Goal: Information Seeking & Learning: Learn about a topic

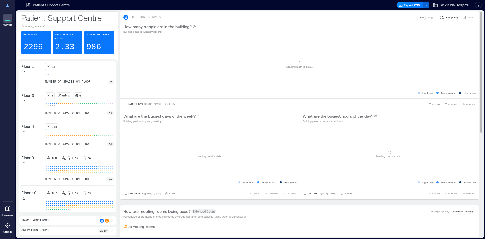
click at [134, 27] on p "How many people are in the building?" at bounding box center [157, 26] width 68 height 6
click at [134, 26] on p "How many people are in the building?" at bounding box center [157, 26] width 68 height 6
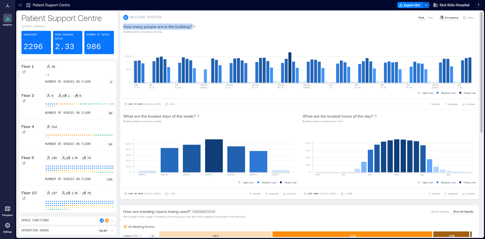
click at [132, 26] on p "How many people are in the building?" at bounding box center [157, 26] width 68 height 6
drag, startPoint x: 132, startPoint y: 26, endPoint x: 132, endPoint y: 30, distance: 3.8
click at [132, 30] on div "How many people are in the building? Building peak occupancy per Day" at bounding box center [159, 28] width 73 height 10
click at [121, 45] on div "0 500 1000 JUN 8-14 JUN 15-21 JUN 22-28 JUN 29 JUL 5 JUL 6-12 JUL 13-19 JUL 20-…" at bounding box center [299, 68] width 359 height 62
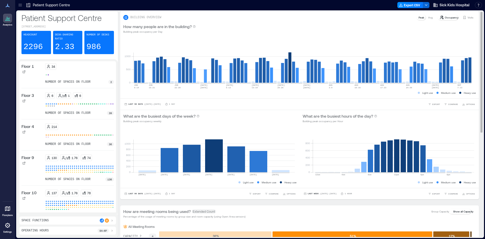
click at [137, 24] on p "How many people are in the building?" at bounding box center [157, 26] width 68 height 6
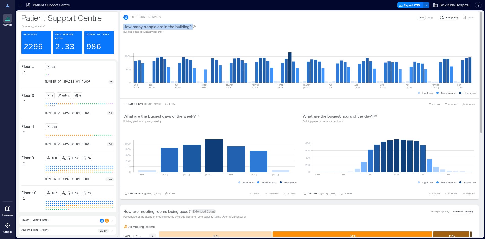
click at [137, 24] on p "How many people are in the building?" at bounding box center [157, 26] width 68 height 6
click at [20, 4] on icon at bounding box center [20, 5] width 5 height 5
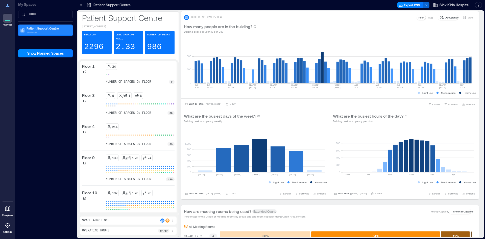
click at [35, 32] on p "19 Floors" at bounding box center [48, 32] width 42 height 4
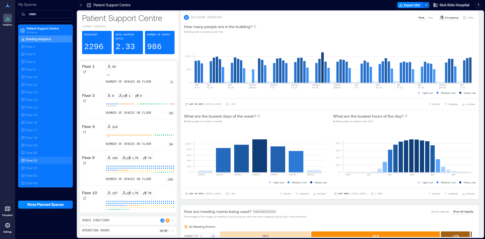
click at [33, 158] on div "Floor 21" at bounding box center [44, 160] width 49 height 5
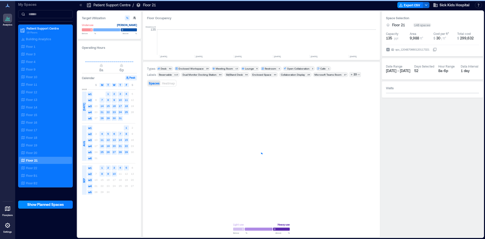
scroll to position [0, 641]
click at [34, 166] on p "Floor 22" at bounding box center [31, 168] width 11 height 4
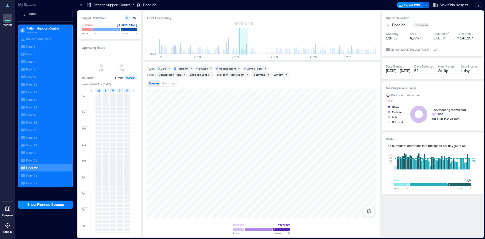
scroll to position [0, 539]
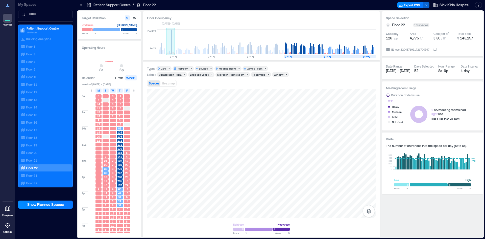
click at [172, 51] on rect at bounding box center [171, 42] width 1 height 25
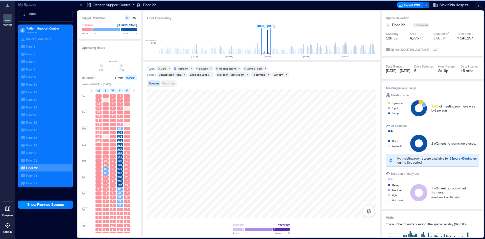
scroll to position [0, 442]
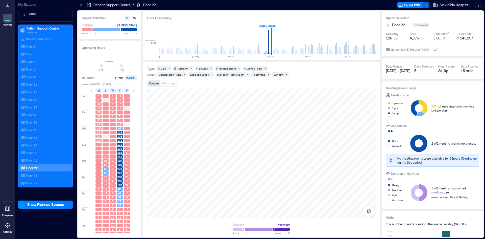
click at [120, 151] on span "163" at bounding box center [119, 153] width 5 height 4
click at [121, 88] on div "T" at bounding box center [120, 90] width 6 height 4
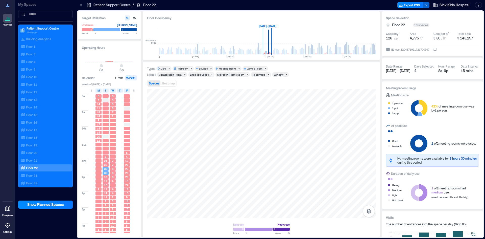
click at [123, 88] on div "T" at bounding box center [120, 90] width 6 height 4
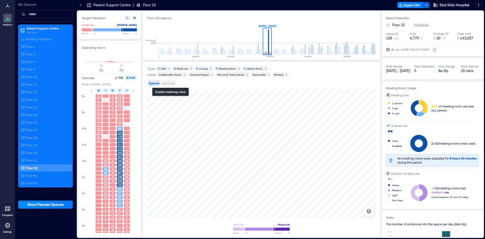
click at [175, 83] on span "Heatmap" at bounding box center [168, 83] width 13 height 4
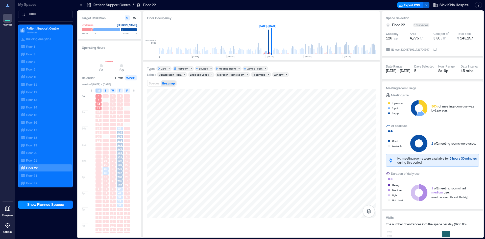
click at [99, 88] on span "M" at bounding box center [99, 90] width 2 height 4
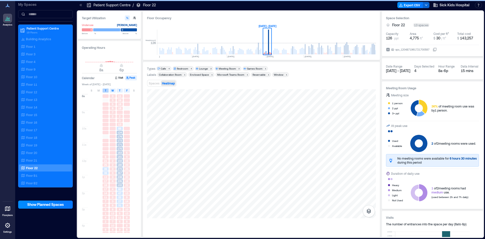
click at [106, 90] on div "T" at bounding box center [106, 90] width 6 height 4
click at [114, 88] on span "W" at bounding box center [112, 90] width 3 height 4
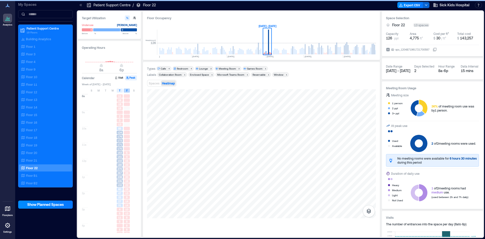
click at [128, 88] on div "F" at bounding box center [127, 90] width 6 height 4
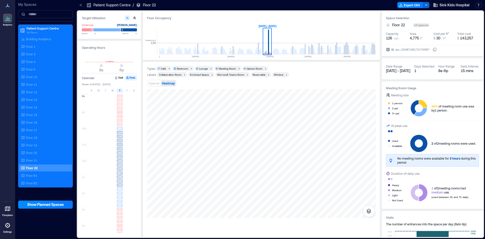
click at [81, 4] on icon at bounding box center [80, 5] width 5 height 5
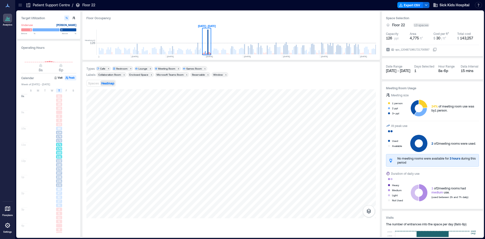
click at [60, 144] on span "171" at bounding box center [59, 145] width 5 height 4
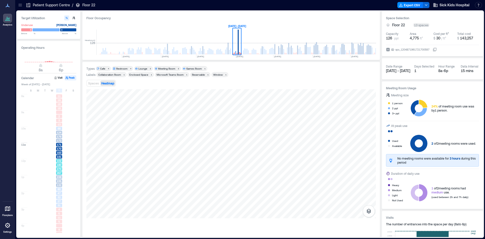
click at [59, 159] on span "102" at bounding box center [59, 161] width 5 height 4
click at [227, 46] on rect at bounding box center [228, 42] width 9 height 25
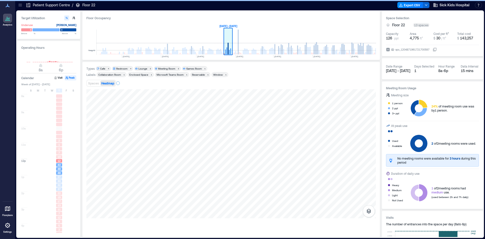
scroll to position [0, 403]
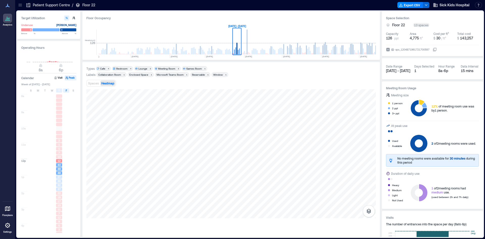
scroll to position [0, 0]
click at [67, 88] on div "S M T W T F S" at bounding box center [49, 90] width 56 height 5
click at [65, 88] on div "F" at bounding box center [66, 90] width 6 height 4
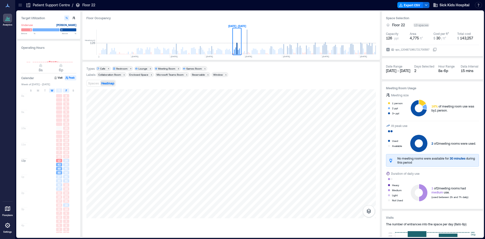
click at [52, 88] on div "W" at bounding box center [52, 90] width 6 height 4
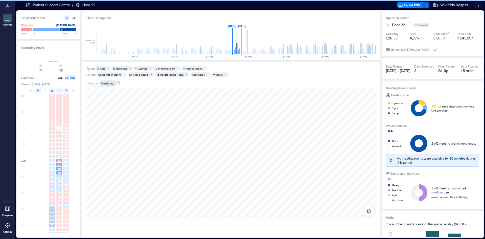
click at [40, 88] on div "M" at bounding box center [38, 90] width 6 height 4
click at [45, 88] on span "T" at bounding box center [45, 90] width 2 height 4
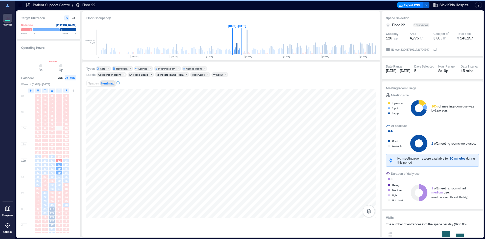
click at [32, 90] on div "S" at bounding box center [31, 90] width 6 height 4
click at [72, 90] on div "S" at bounding box center [73, 90] width 6 height 4
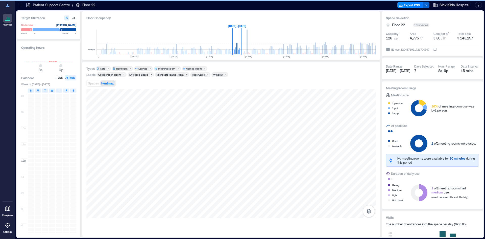
scroll to position [21, 0]
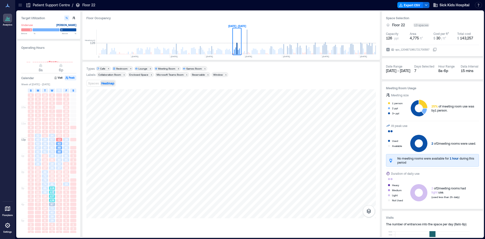
click at [54, 190] on div "127" at bounding box center [52, 192] width 7 height 4
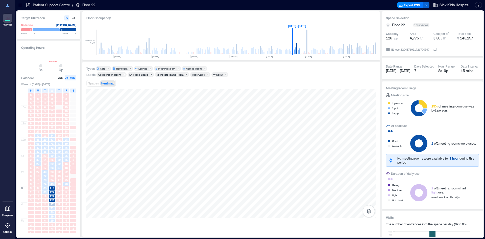
scroll to position [0, 343]
click at [21, 5] on icon at bounding box center [20, 5] width 5 height 5
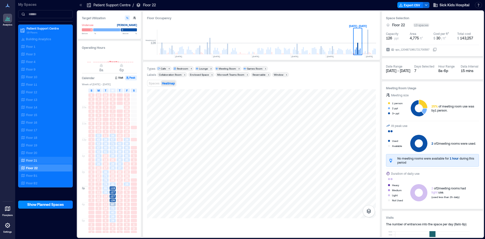
click at [45, 157] on div "Floor 21" at bounding box center [45, 160] width 53 height 7
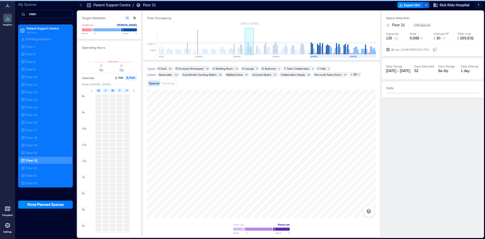
scroll to position [0, 641]
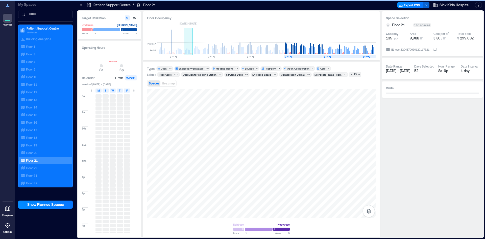
click at [172, 52] on rect at bounding box center [171, 42] width 1 height 25
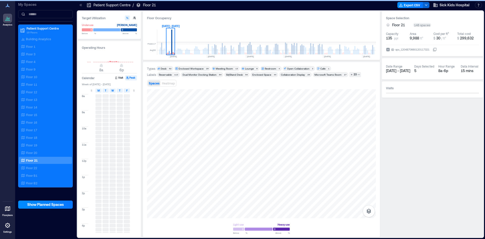
scroll to position [0, 544]
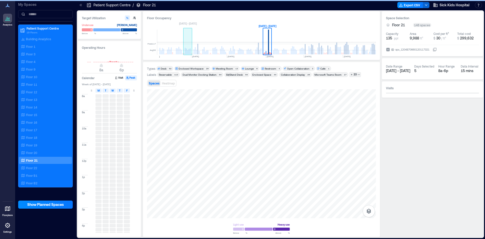
click at [259, 49] on rect at bounding box center [258, 42] width 9 height 25
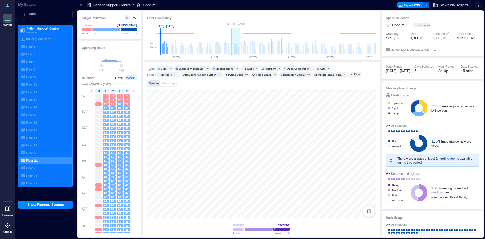
scroll to position [0, 641]
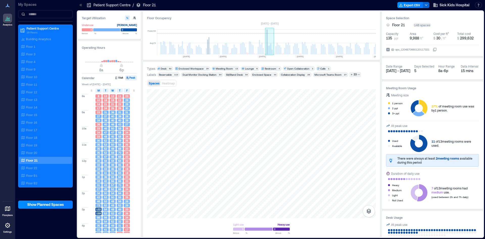
click at [267, 49] on rect at bounding box center [267, 42] width 1 height 25
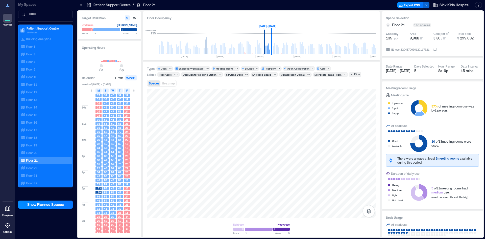
scroll to position [21, 0]
click at [98, 190] on span "159" at bounding box center [98, 192] width 5 height 4
click at [106, 138] on span "44" at bounding box center [105, 140] width 3 height 4
click at [172, 82] on span "Heatmap" at bounding box center [168, 83] width 13 height 4
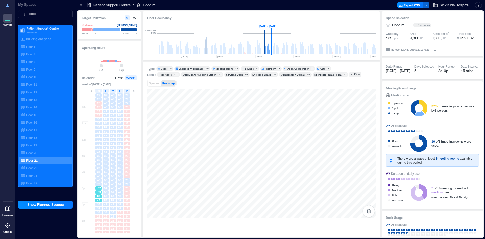
click at [100, 190] on div "159" at bounding box center [98, 192] width 7 height 4
click at [48, 165] on div "Floor 22" at bounding box center [44, 167] width 49 height 5
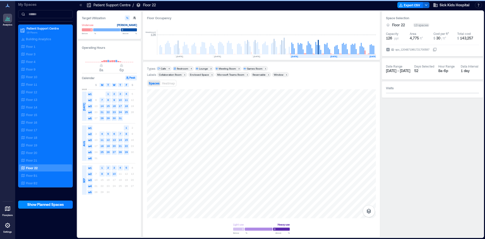
scroll to position [0, 539]
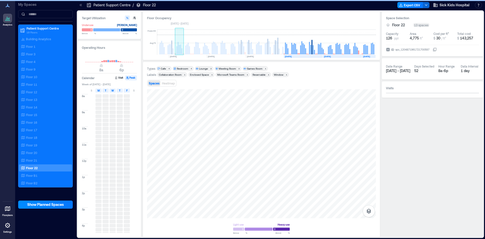
click at [173, 51] on rect at bounding box center [173, 51] width 1 height 6
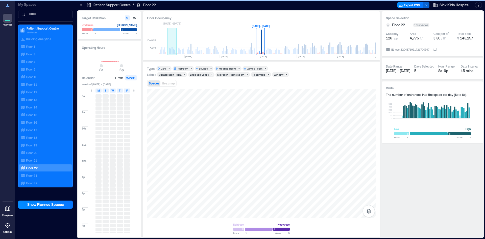
scroll to position [0, 442]
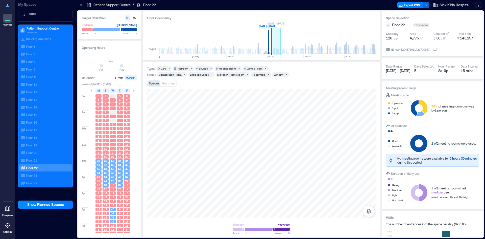
click at [274, 51] on rect at bounding box center [273, 52] width 1 height 4
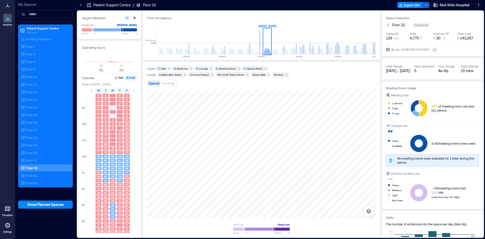
scroll to position [3, 0]
click at [35, 151] on p "Floor 20" at bounding box center [31, 153] width 11 height 4
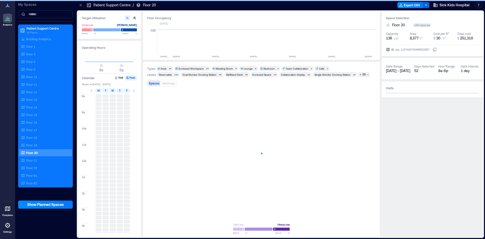
scroll to position [0, 695]
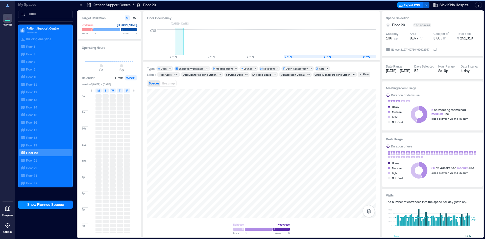
click at [176, 50] on rect at bounding box center [179, 42] width 9 height 25
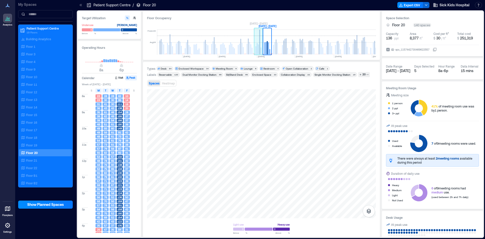
click at [260, 49] on rect at bounding box center [259, 42] width 1 height 25
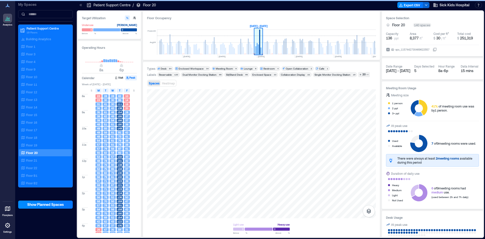
scroll to position [0, 599]
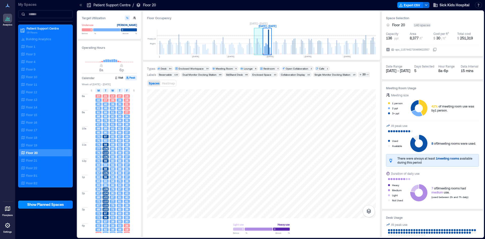
click at [256, 50] on rect at bounding box center [255, 49] width 1 height 11
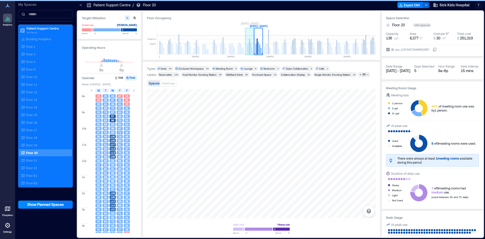
scroll to position [0, 590]
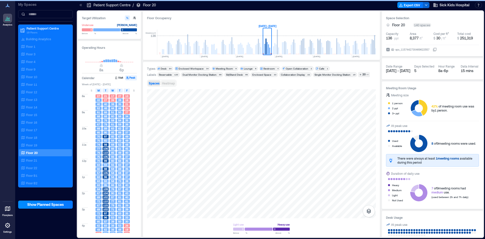
click at [168, 84] on span "Heatmap" at bounding box center [168, 83] width 13 height 4
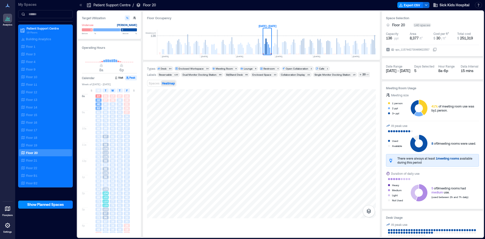
click at [105, 195] on span "102" at bounding box center [105, 197] width 5 height 4
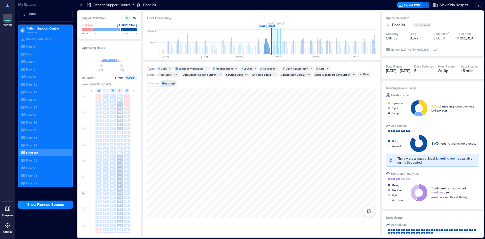
click at [279, 50] on rect at bounding box center [278, 51] width 1 height 7
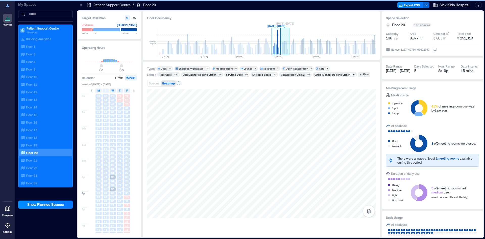
scroll to position [0, 599]
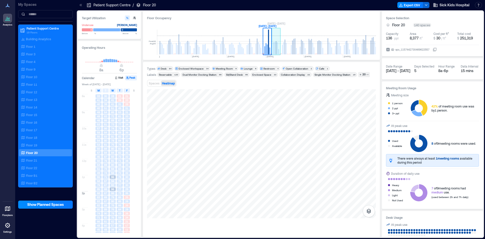
click at [274, 49] on rect at bounding box center [273, 48] width 1 height 12
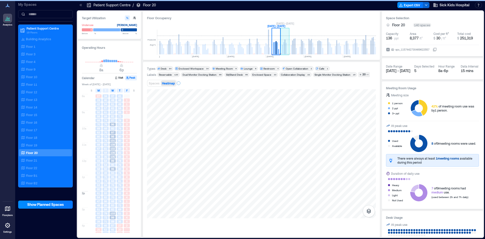
scroll to position [0, 607]
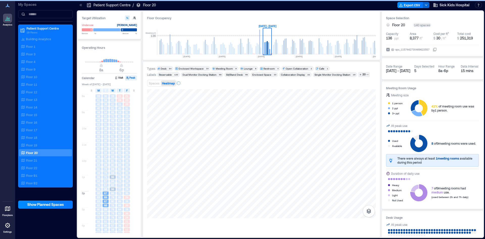
click at [140, 126] on div "8a 9a 10a 11a 12p 1p 2p 3p 4p 5p 33 41 40 40 49 49 48 53 57 58 55 54 53 50 47 4…" at bounding box center [111, 163] width 58 height 140
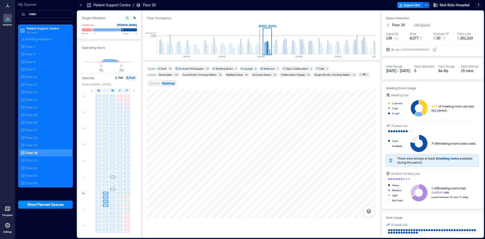
click at [151, 84] on span "Spaces" at bounding box center [154, 83] width 11 height 4
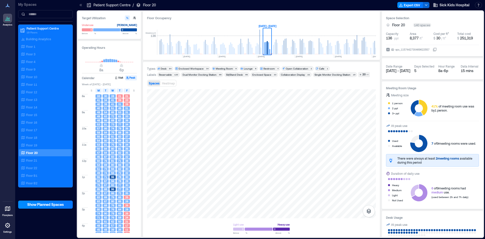
click at [80, 4] on icon at bounding box center [80, 5] width 1 height 2
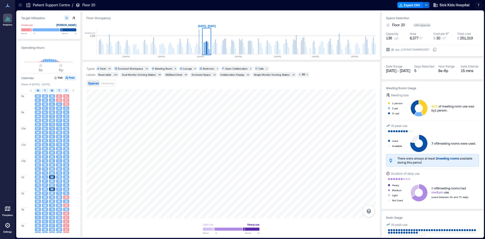
click at [20, 6] on icon at bounding box center [20, 5] width 5 height 5
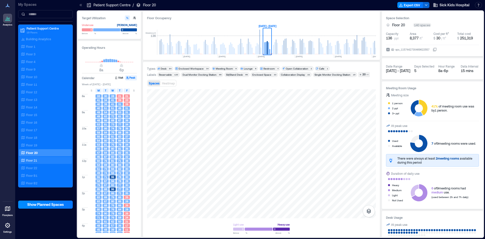
click at [42, 158] on div "Floor 21" at bounding box center [44, 160] width 49 height 5
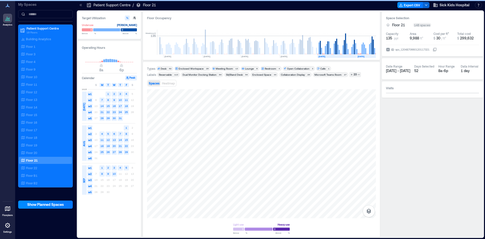
scroll to position [0, 641]
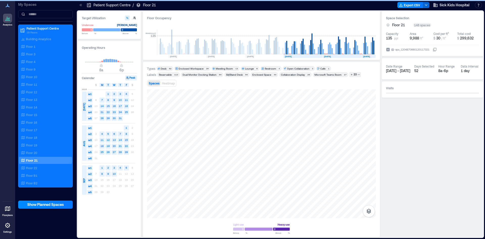
click at [142, 113] on div "Target Utilization Underuse Critical mass Below ** % Above ** % Operating Hours…" at bounding box center [280, 123] width 405 height 225
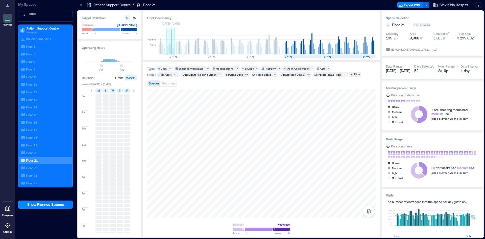
click at [171, 51] on rect at bounding box center [170, 49] width 1 height 10
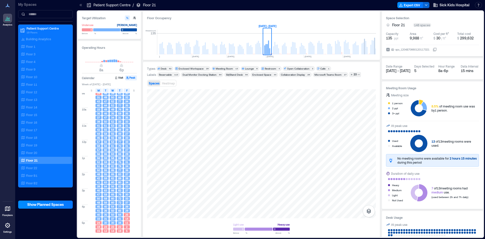
scroll to position [21, 0]
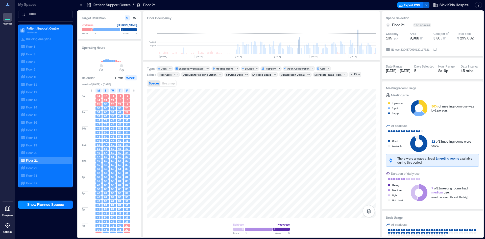
scroll to position [21, 0]
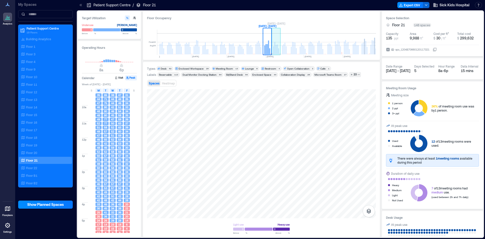
click at [275, 48] on rect at bounding box center [274, 48] width 1 height 12
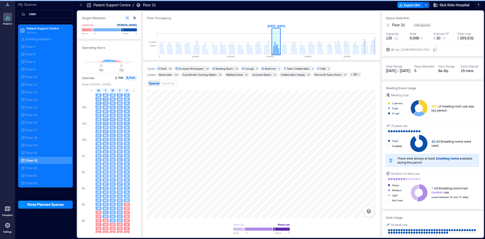
scroll to position [0, 553]
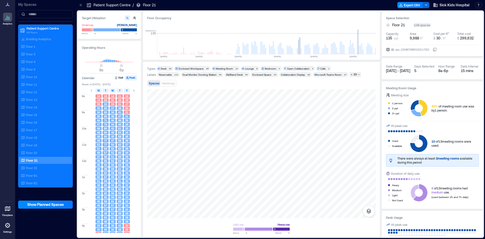
click at [81, 6] on icon at bounding box center [80, 5] width 5 height 5
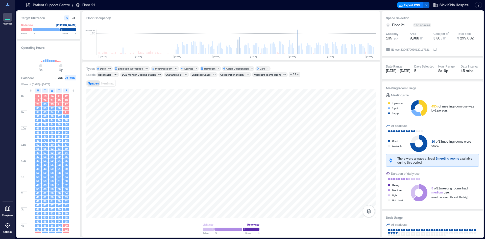
click at [18, 5] on icon at bounding box center [20, 5] width 5 height 5
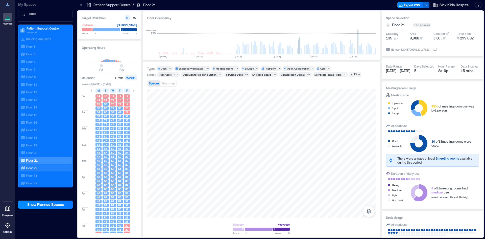
click at [42, 165] on div "Floor 22" at bounding box center [44, 167] width 49 height 5
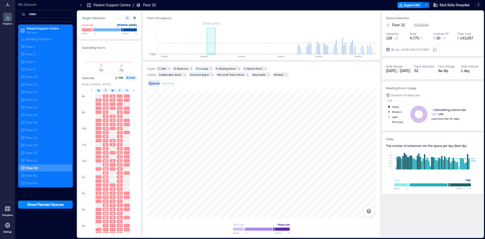
scroll to position [0, 47]
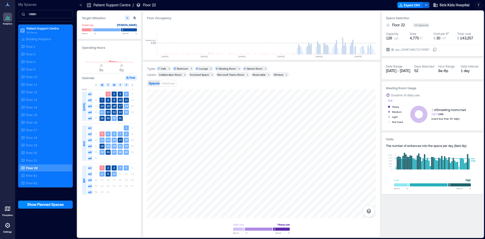
click at [82, 5] on icon at bounding box center [80, 5] width 5 height 5
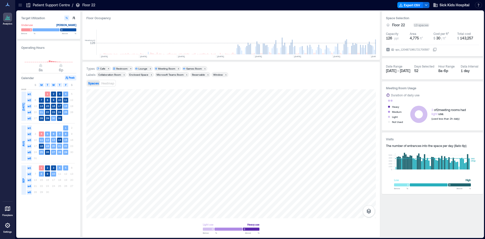
click at [22, 3] on div at bounding box center [20, 5] width 8 height 8
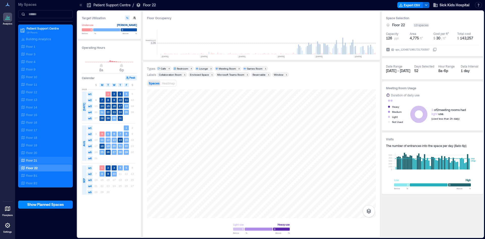
click at [39, 158] on div "Floor 21" at bounding box center [44, 160] width 49 height 5
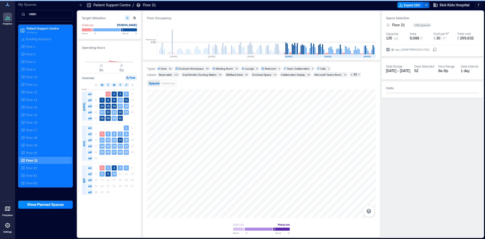
click at [79, 5] on icon at bounding box center [80, 5] width 5 height 5
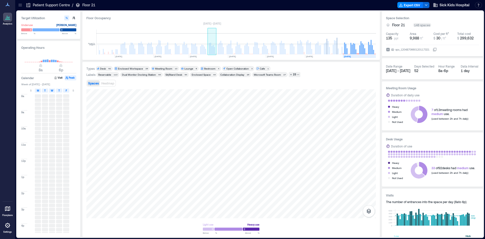
scroll to position [0, 521]
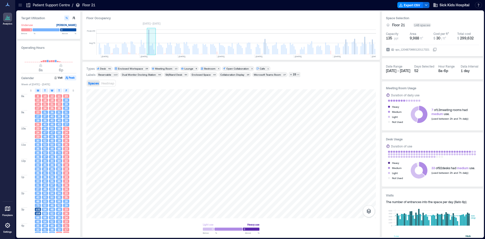
click at [150, 46] on rect at bounding box center [150, 49] width 1 height 9
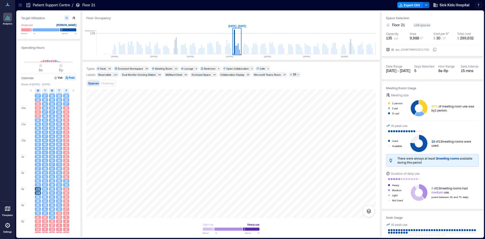
scroll to position [21, 0]
click at [37, 190] on span "159" at bounding box center [38, 192] width 5 height 4
click at [110, 83] on span "Heatmap" at bounding box center [107, 83] width 13 height 4
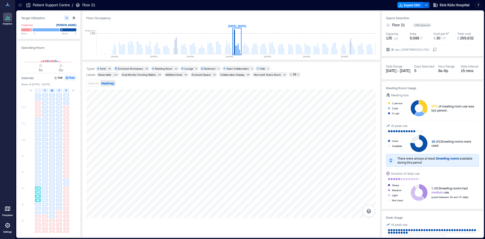
click at [37, 190] on div "159" at bounding box center [37, 192] width 7 height 4
click at [18, 3] on icon at bounding box center [20, 5] width 5 height 5
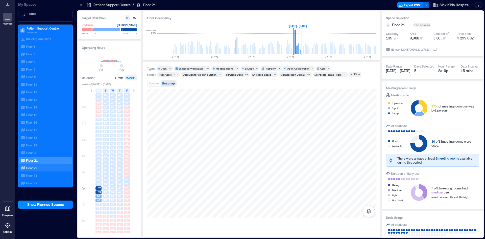
click at [47, 165] on div "Floor 22" at bounding box center [44, 167] width 49 height 5
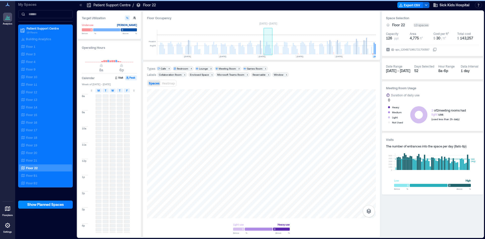
scroll to position [0, 539]
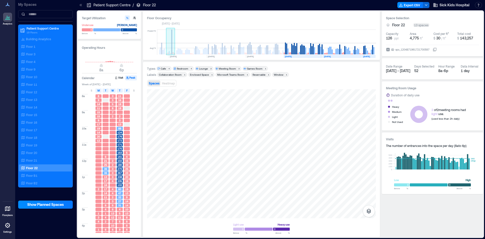
click at [171, 52] on rect at bounding box center [171, 42] width 1 height 25
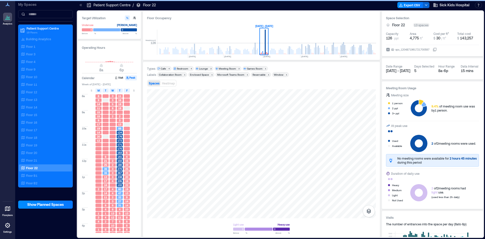
scroll to position [0, 442]
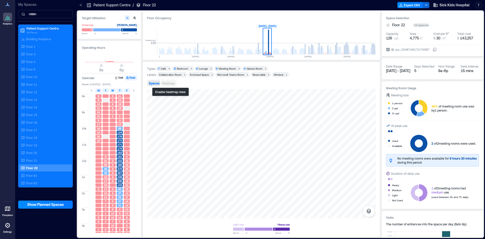
click at [168, 83] on span "Heatmap" at bounding box center [168, 83] width 13 height 4
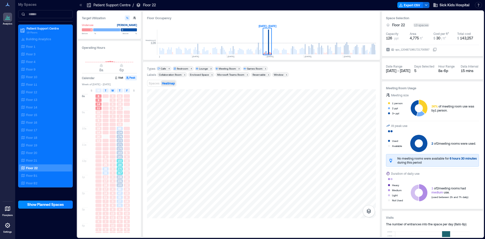
click at [119, 173] on div "267" at bounding box center [119, 173] width 7 height 4
